Goal: Use online tool/utility: Utilize a website feature to perform a specific function

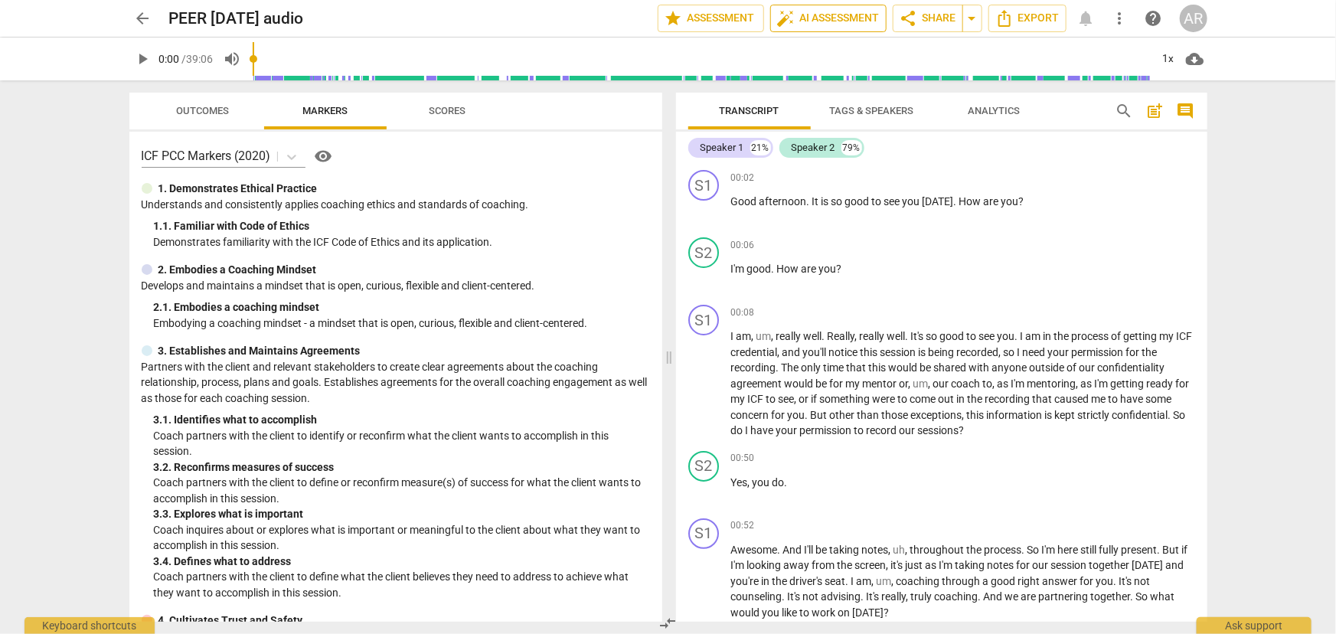
click at [824, 19] on span "auto_fix_high AI Assessment" at bounding box center [828, 18] width 103 height 18
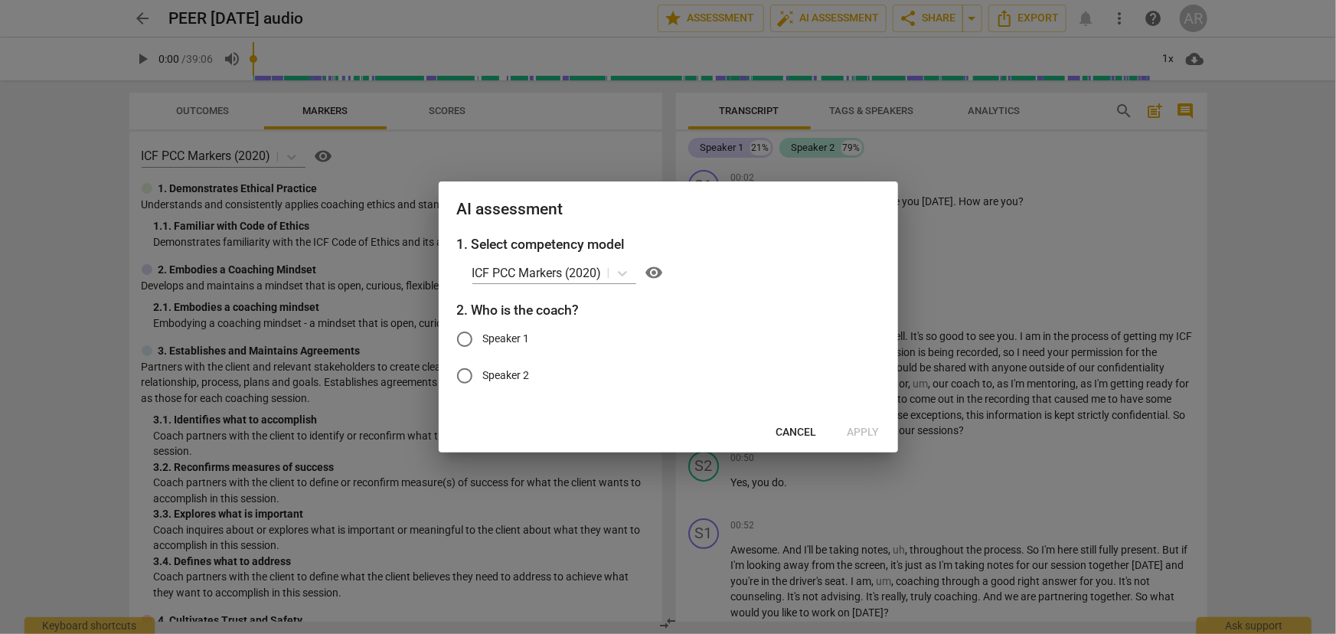
click at [1106, 154] on div at bounding box center [668, 317] width 1336 height 634
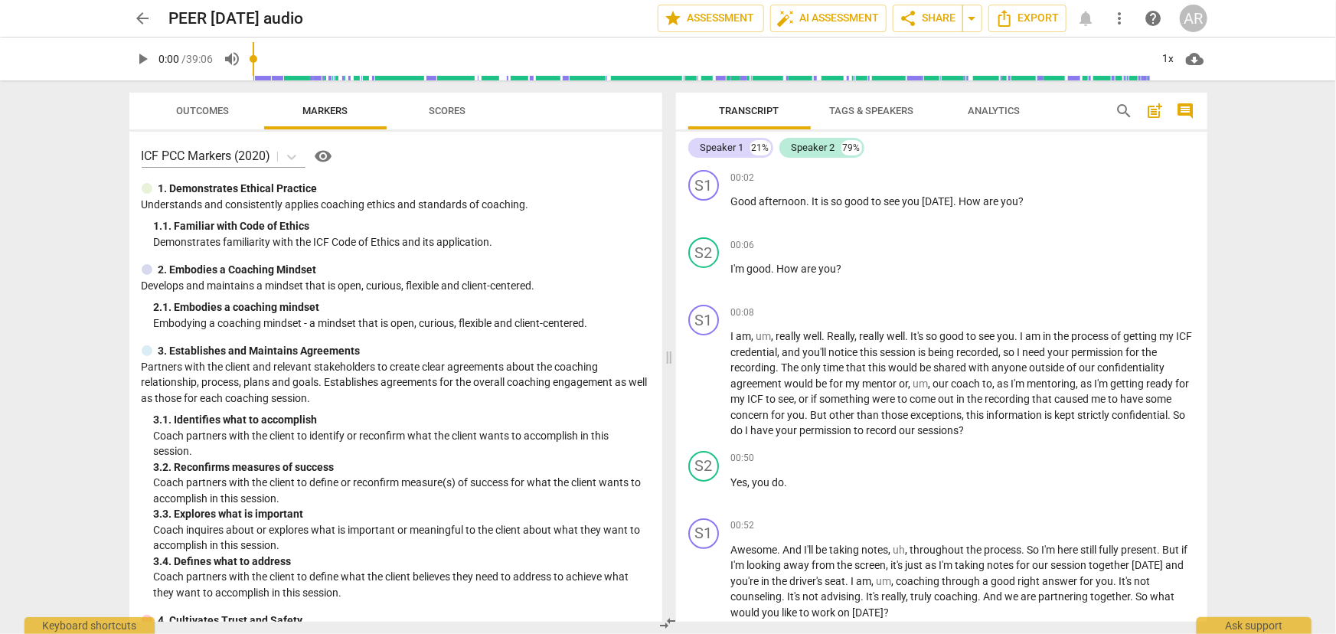
click at [867, 112] on span "Tags & Speakers" at bounding box center [872, 110] width 84 height 11
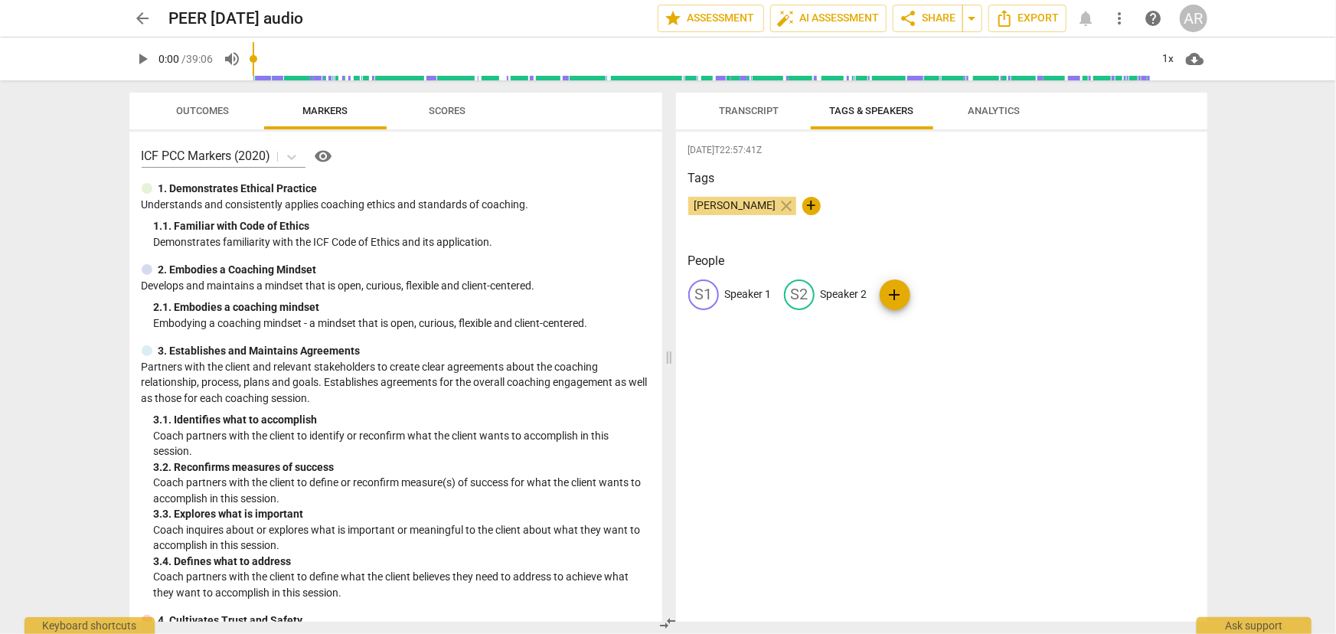
click at [740, 294] on p "Speaker 1" at bounding box center [748, 294] width 47 height 16
type input "COACH"
click at [940, 288] on p "Speaker 2" at bounding box center [943, 294] width 47 height 16
type input "CLIENT"
click at [946, 400] on div "[DATE]T22:57:41Z Tags [PERSON_NAME] close + People CO COACH edit CLIENT delete …" at bounding box center [941, 377] width 531 height 490
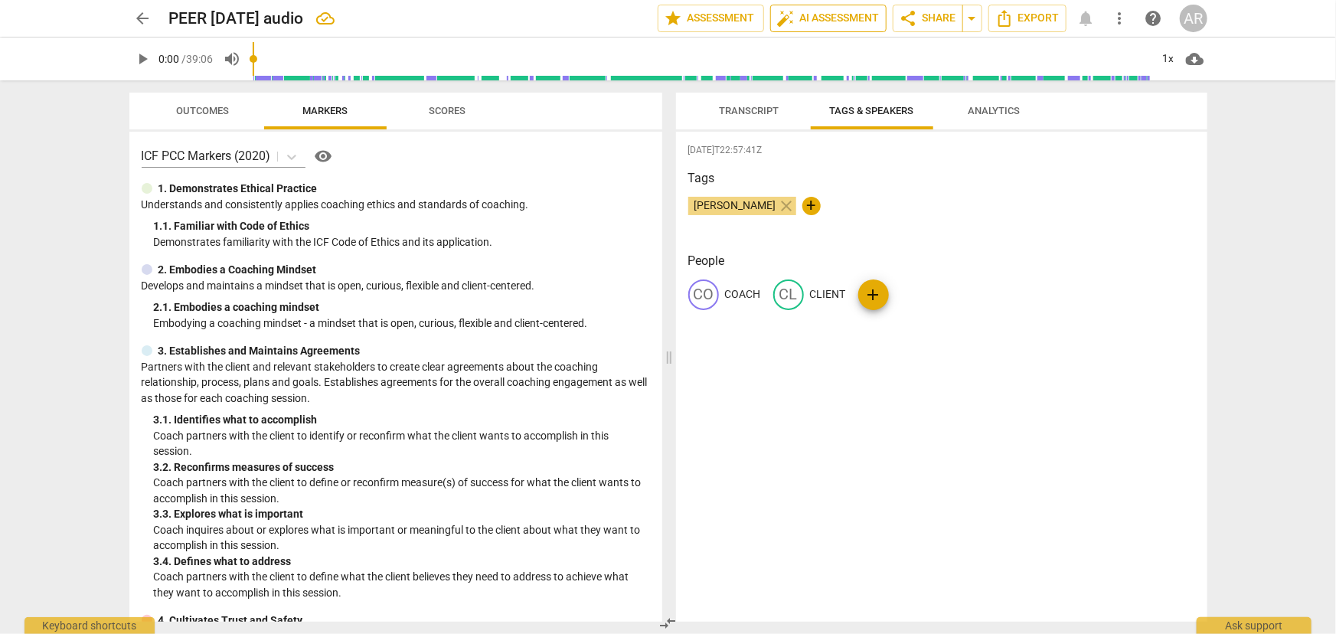
click at [821, 18] on span "auto_fix_high AI Assessment" at bounding box center [828, 18] width 103 height 18
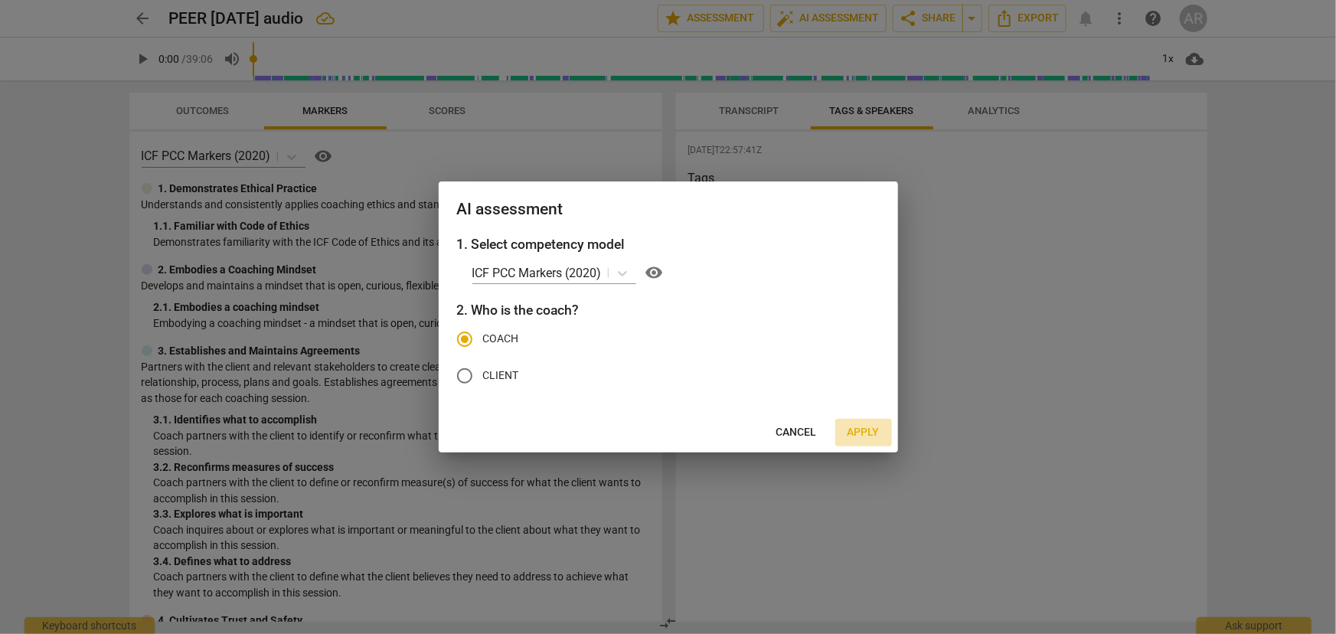
click at [864, 430] on span "Apply" at bounding box center [864, 432] width 32 height 15
